Goal: Find specific page/section: Find specific page/section

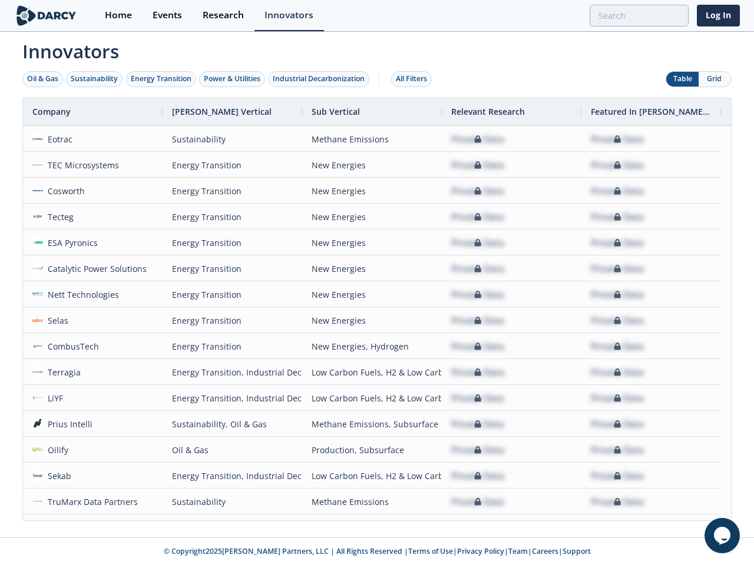
click at [43, 79] on div "Oil & Gas" at bounding box center [42, 79] width 31 height 11
click at [95, 79] on div "Sustainability" at bounding box center [94, 79] width 47 height 11
click at [161, 79] on div "Energy Transition" at bounding box center [161, 79] width 61 height 11
click at [233, 79] on div "Power & Utilities" at bounding box center [232, 79] width 57 height 11
click at [321, 79] on div "Industrial Decarbonization" at bounding box center [319, 79] width 92 height 11
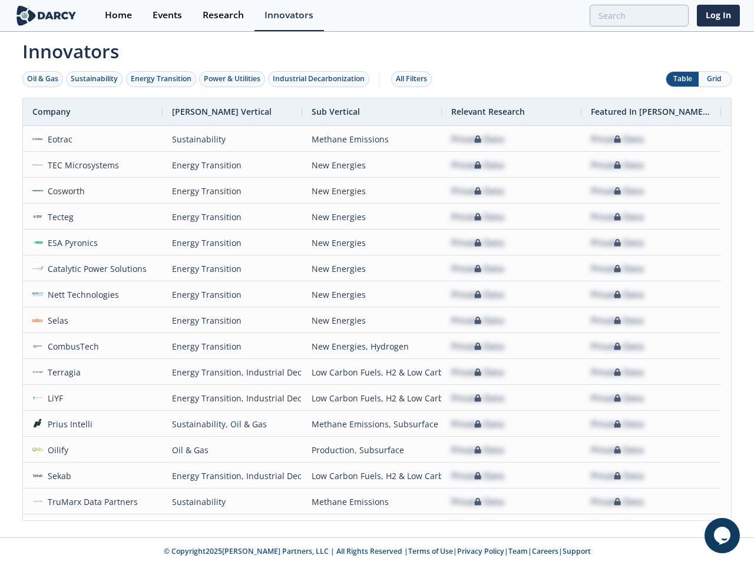
click at [415, 79] on div "All Filters" at bounding box center [411, 79] width 31 height 11
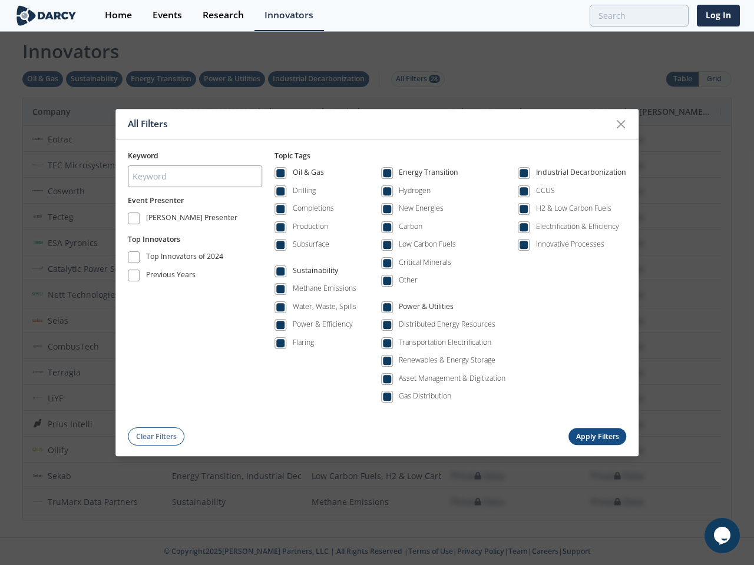
click at [682, 79] on div "All Filters Keyword Event Presenter [PERSON_NAME] Presenter Top Innovators Top …" at bounding box center [377, 282] width 754 height 565
click at [714, 79] on div "All Filters Keyword Event Presenter [PERSON_NAME] Presenter Top Innovators Top …" at bounding box center [377, 282] width 754 height 565
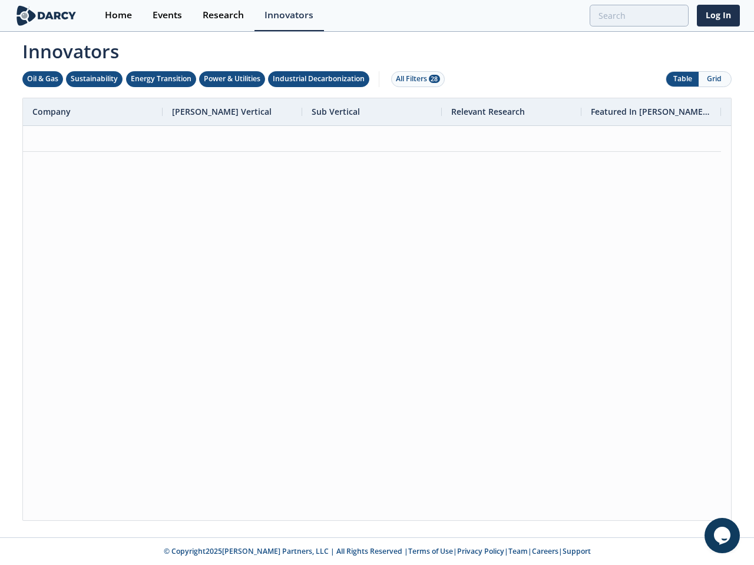
click at [377, 309] on div at bounding box center [377, 323] width 708 height 395
click at [92, 112] on div "Company" at bounding box center [87, 111] width 111 height 27
